Goal: Complete application form

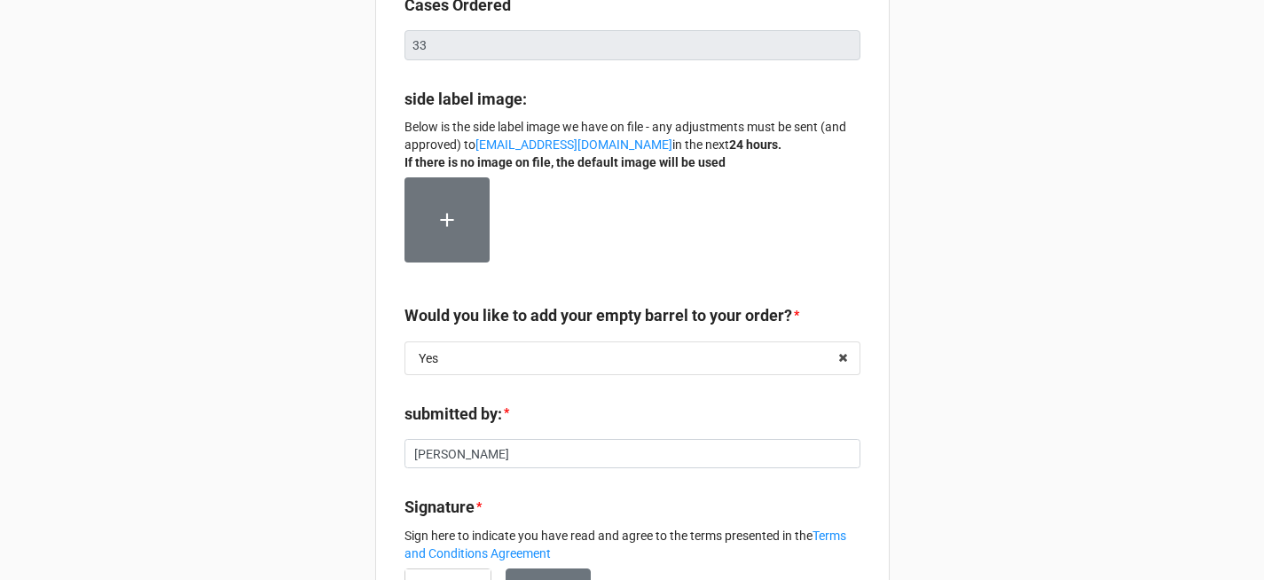
scroll to position [187, 0]
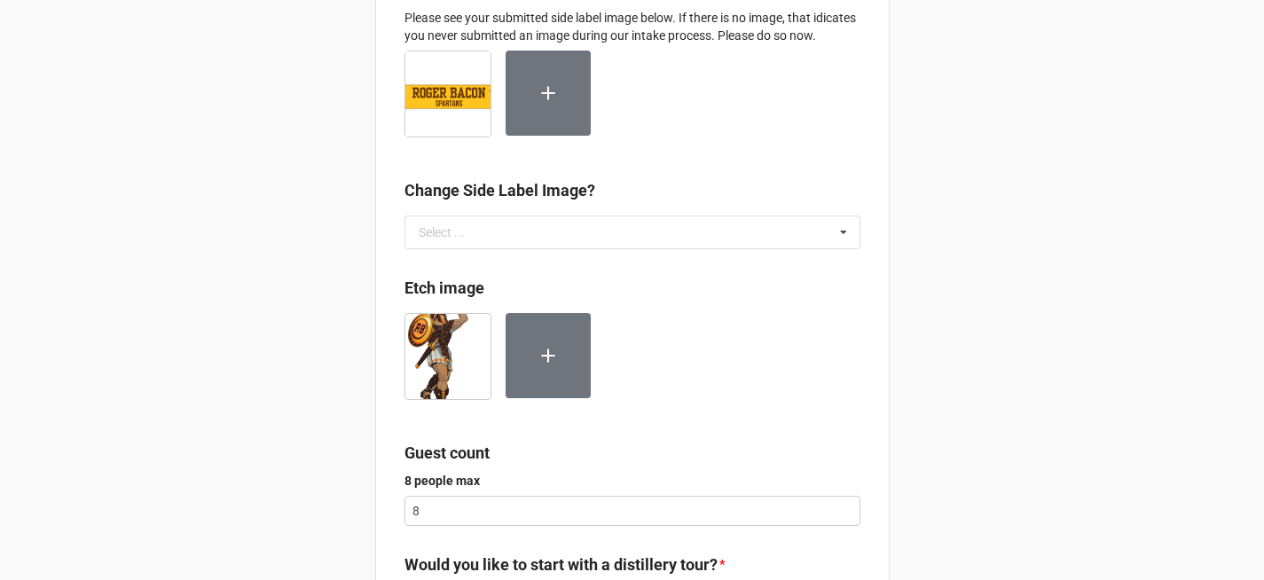
scroll to position [273, 0]
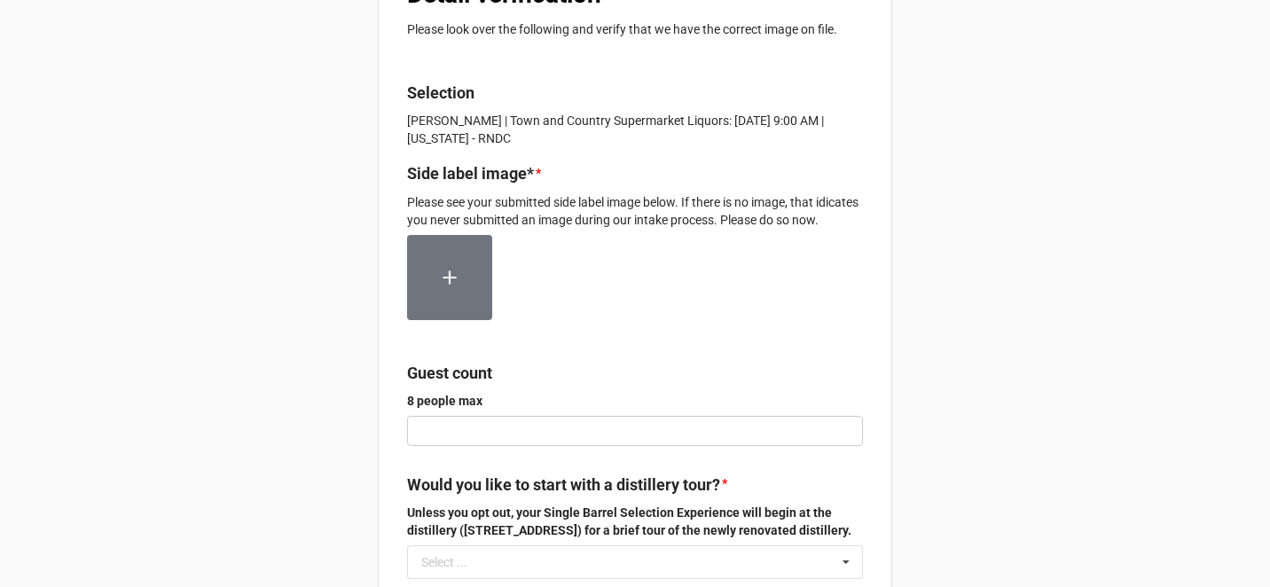
scroll to position [580, 0]
